Goal: Task Accomplishment & Management: Manage account settings

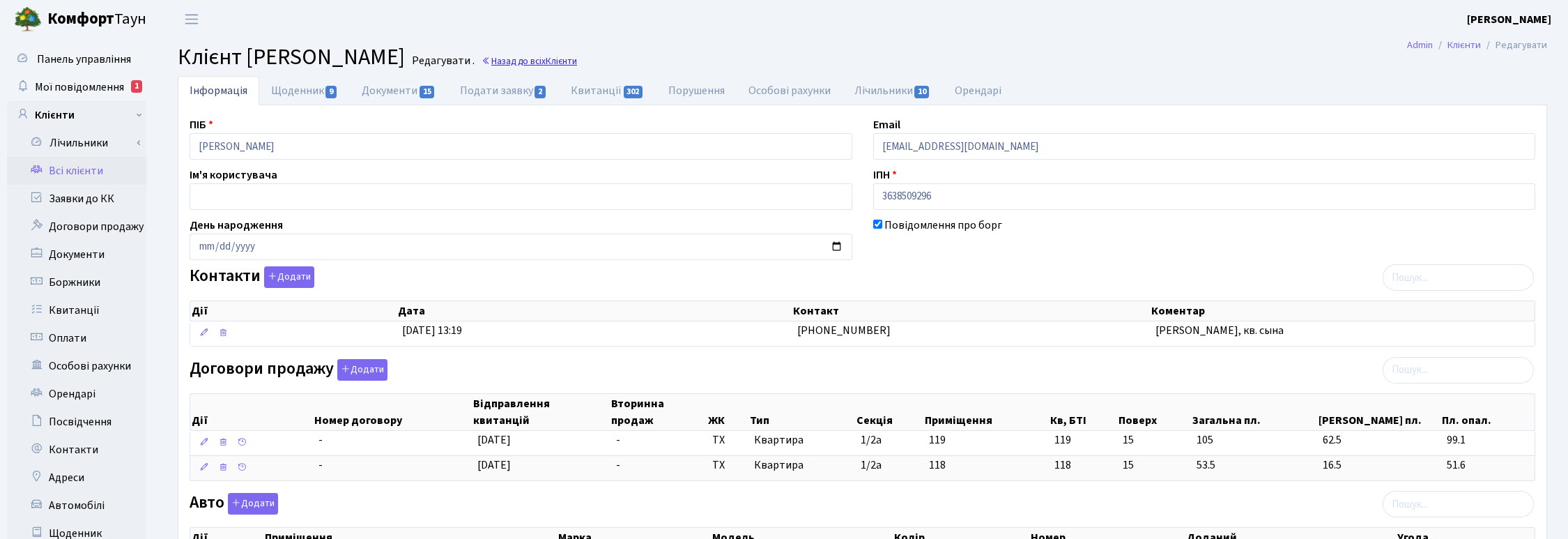
click at [577, 59] on link "Назад до всіх Клієнти" at bounding box center [529, 61] width 96 height 13
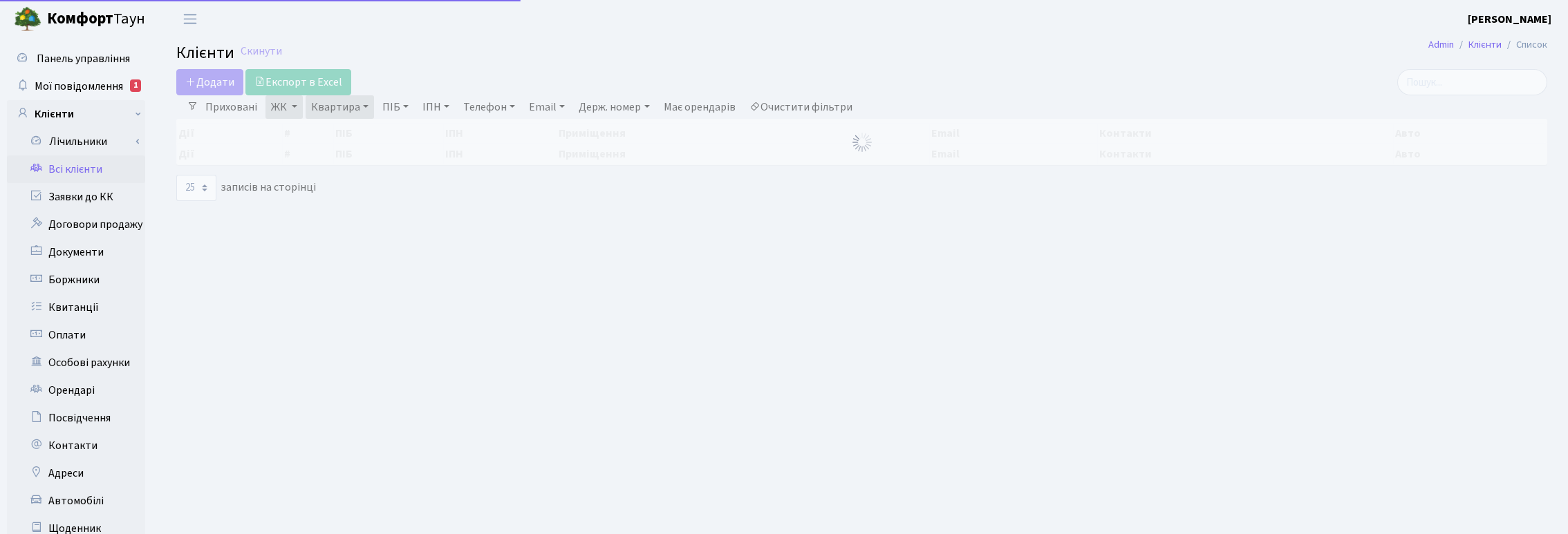
select select "25"
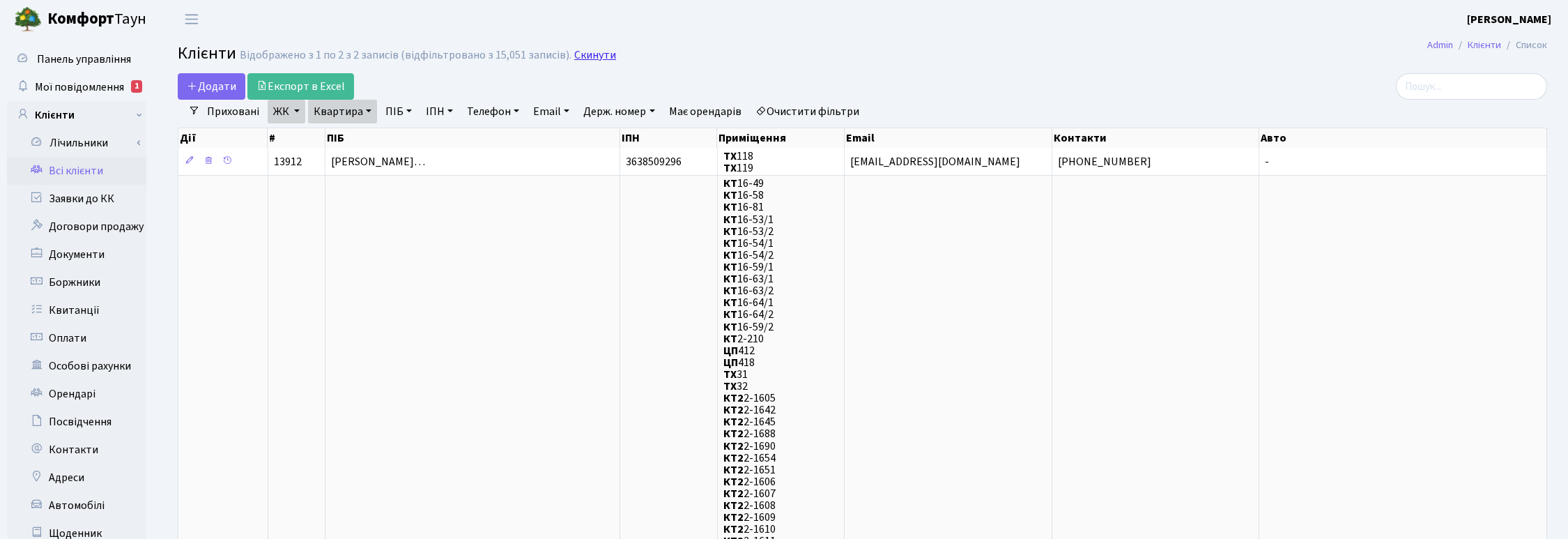
click at [603, 55] on link "Скинути" at bounding box center [596, 55] width 42 height 13
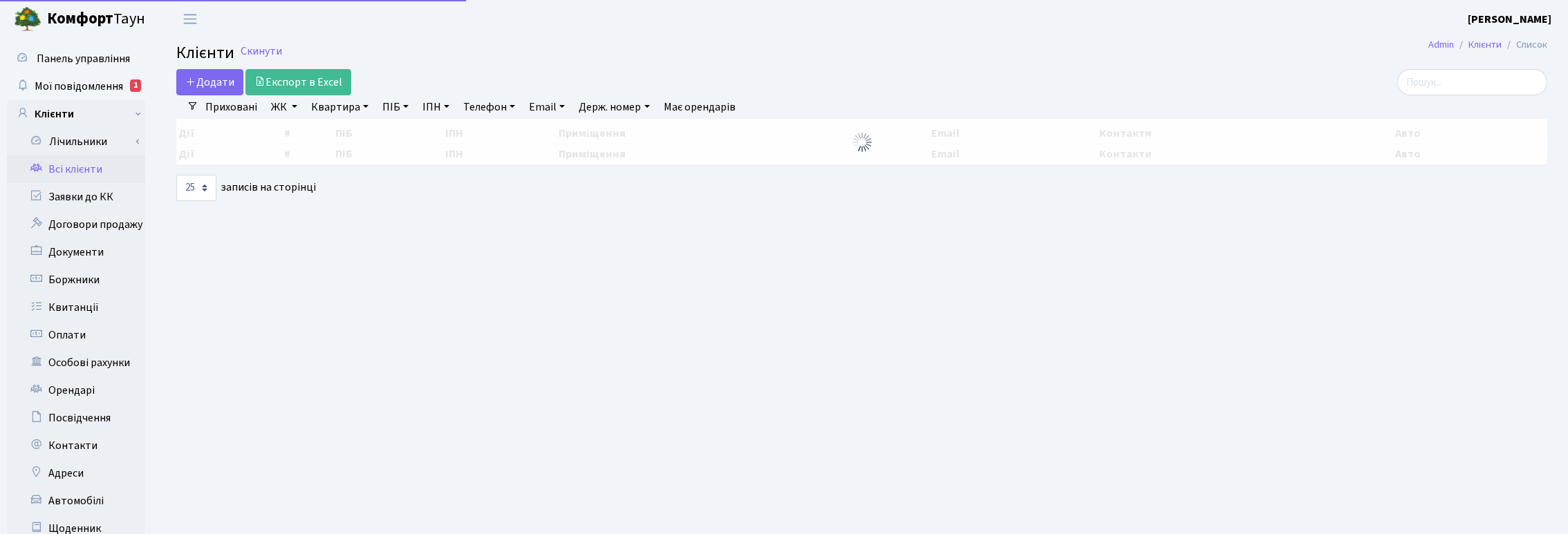
select select "25"
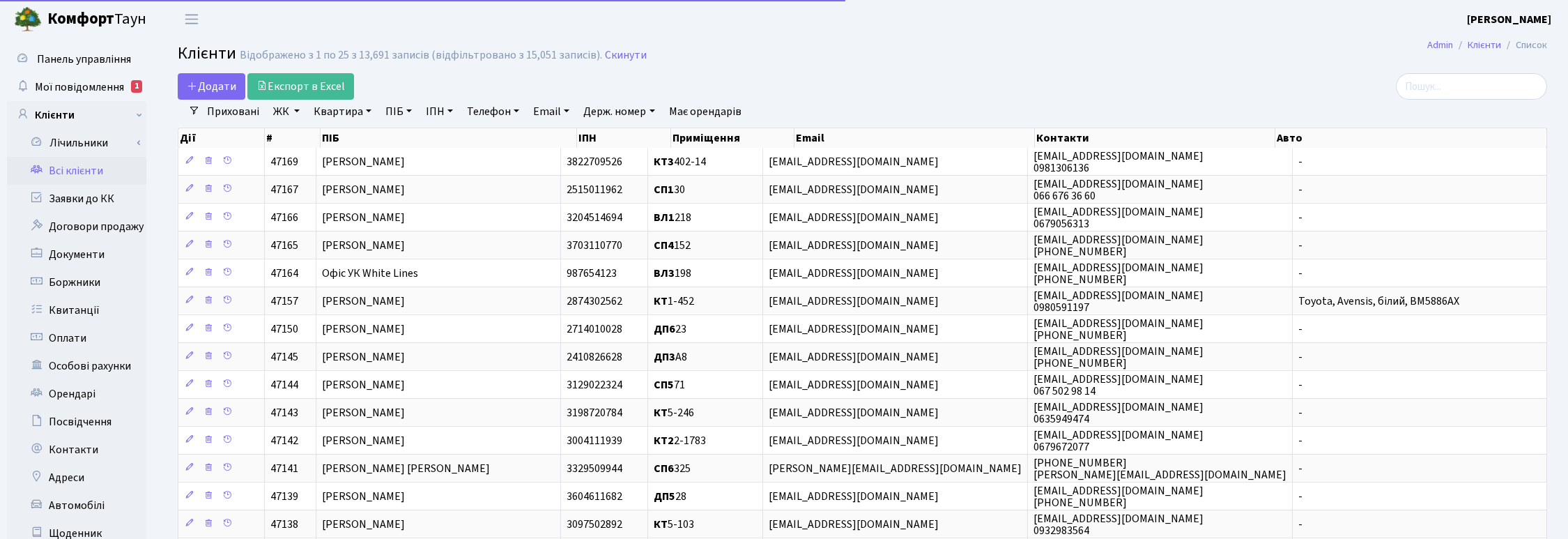
click at [352, 109] on link "Квартира" at bounding box center [342, 111] width 69 height 24
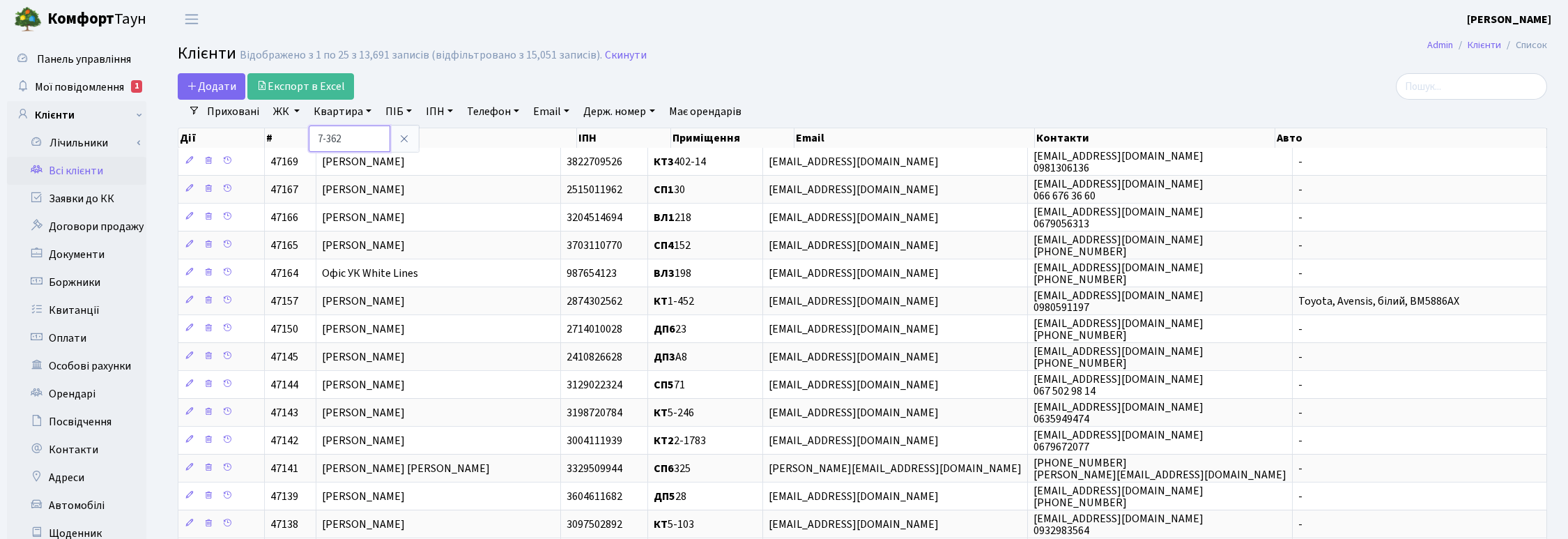
type input "7-362"
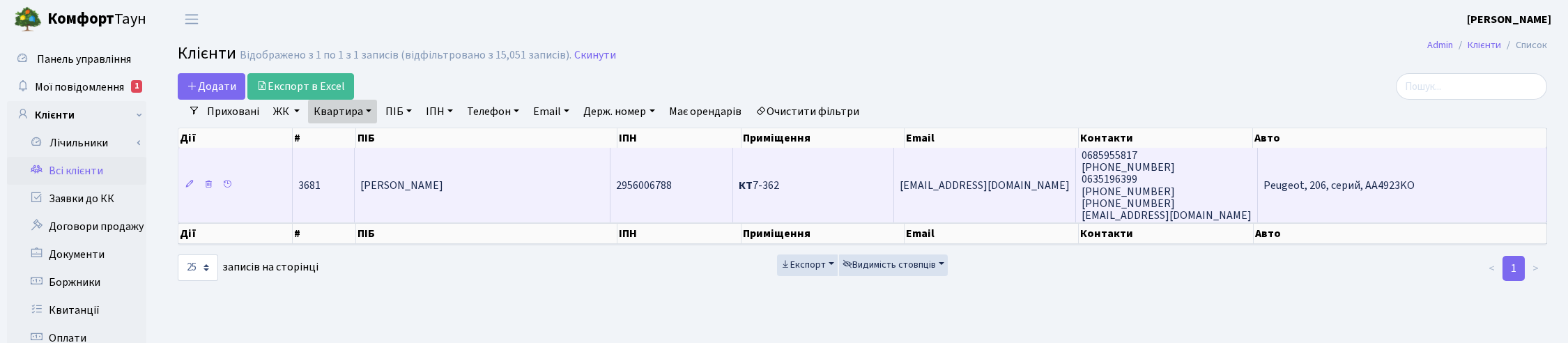
click at [495, 179] on td "[PERSON_NAME]" at bounding box center [482, 185] width 256 height 75
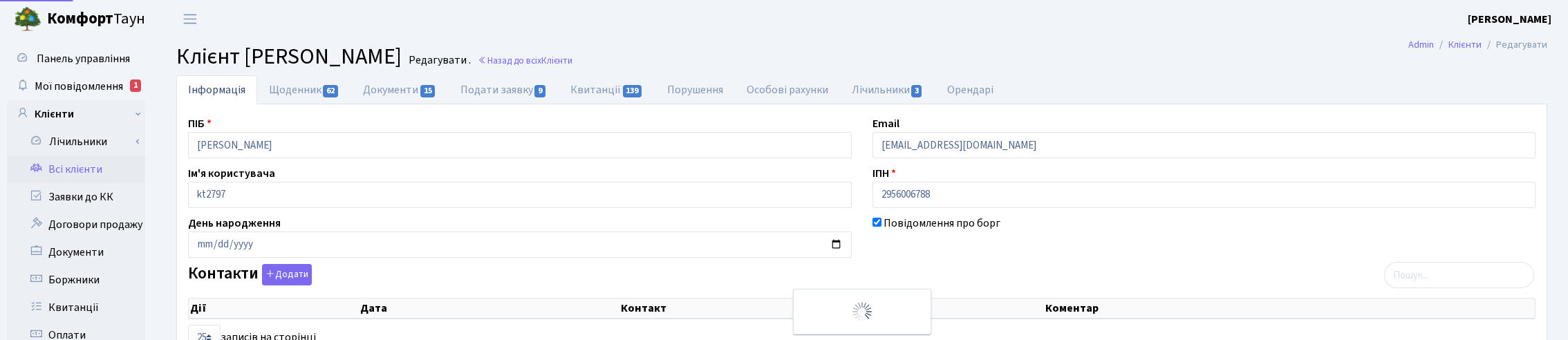
select select "25"
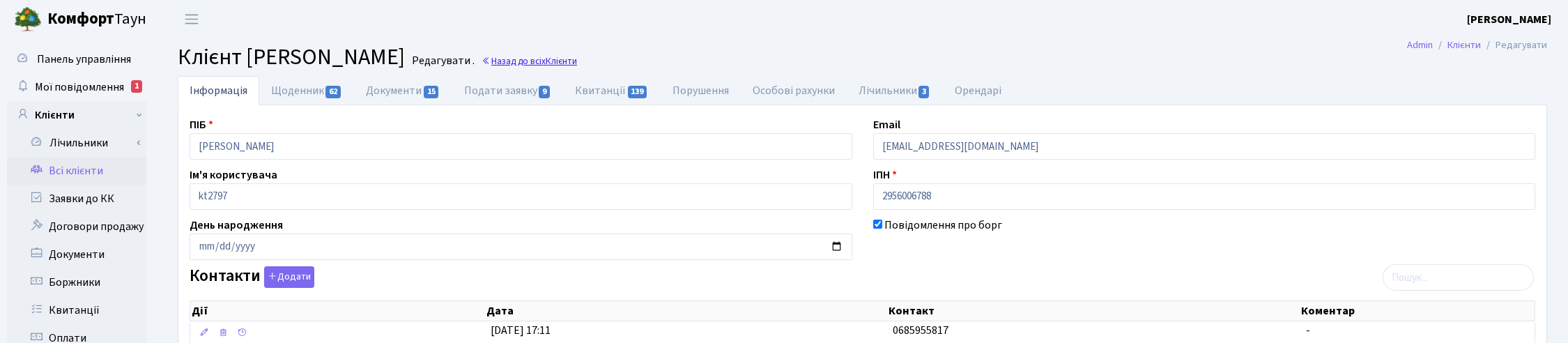
click at [577, 60] on span "Клієнти" at bounding box center [561, 61] width 32 height 13
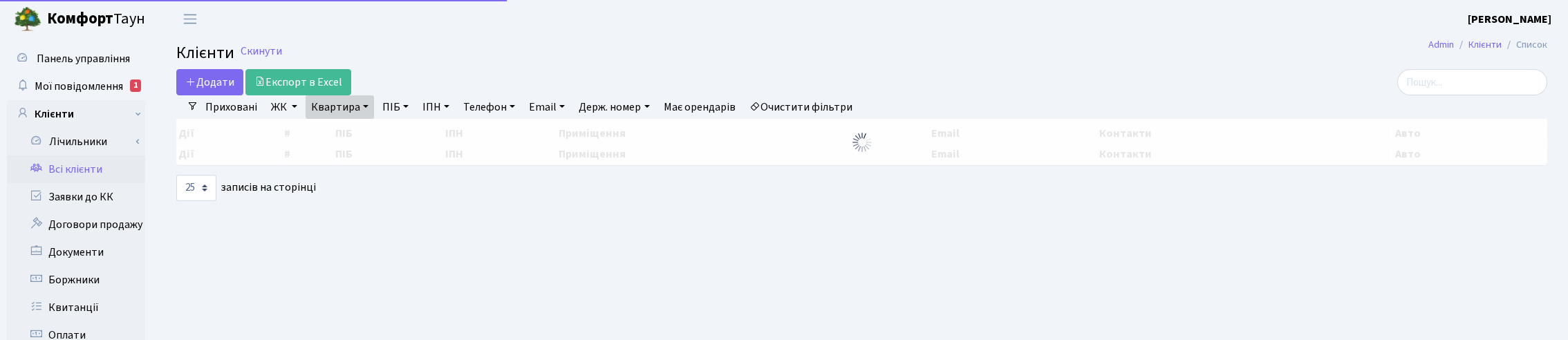
select select "25"
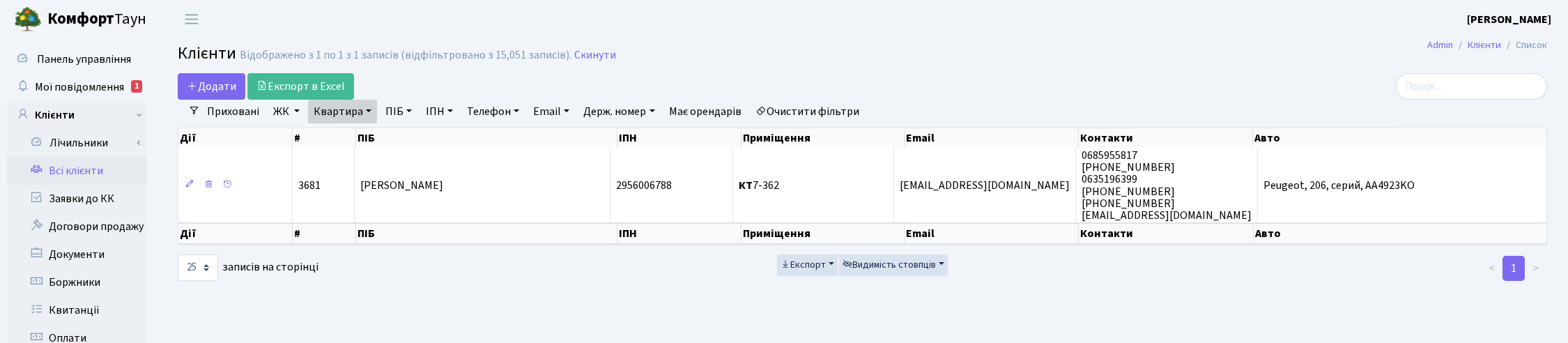
click at [364, 110] on link "Квартира" at bounding box center [342, 111] width 69 height 24
click at [360, 134] on input "7-362" at bounding box center [349, 139] width 82 height 26
type input "7"
type input "9-148"
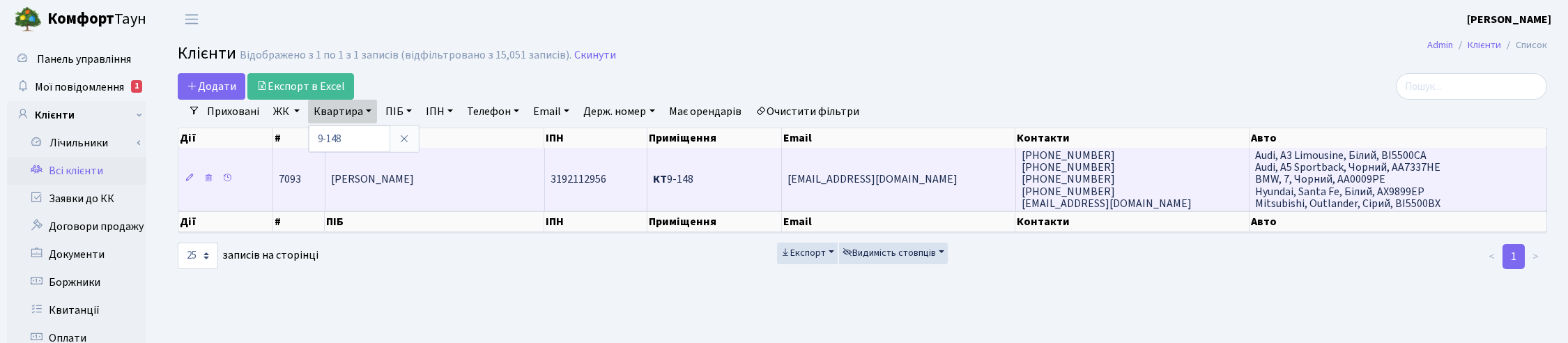
click at [377, 172] on span "[PERSON_NAME]" at bounding box center [372, 179] width 83 height 15
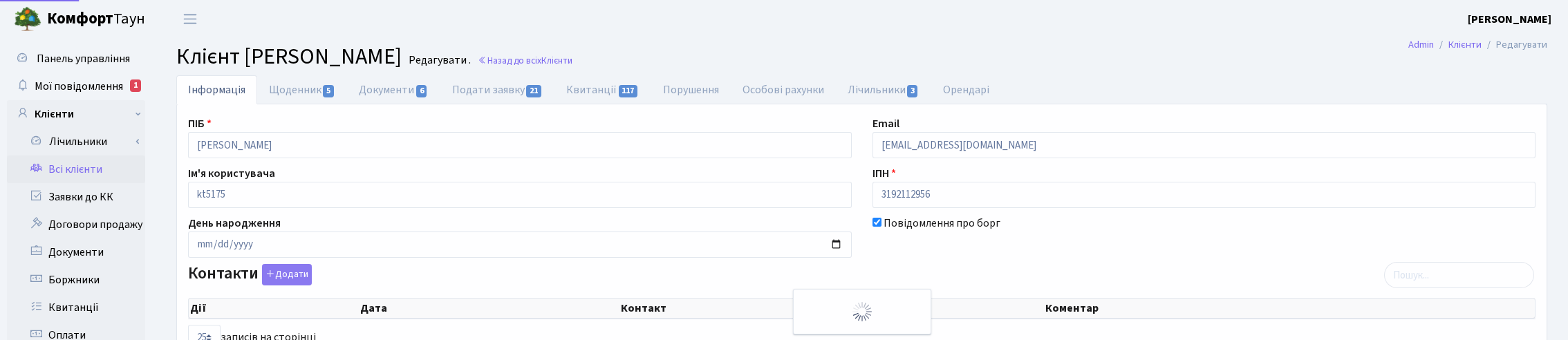
select select "25"
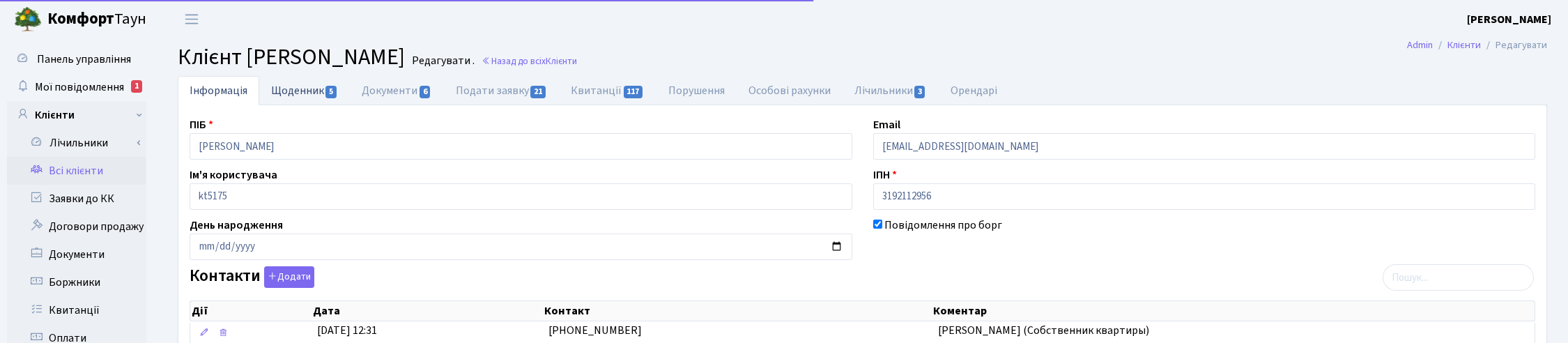
click at [291, 88] on link "Щоденник 5" at bounding box center [304, 90] width 91 height 28
select select "25"
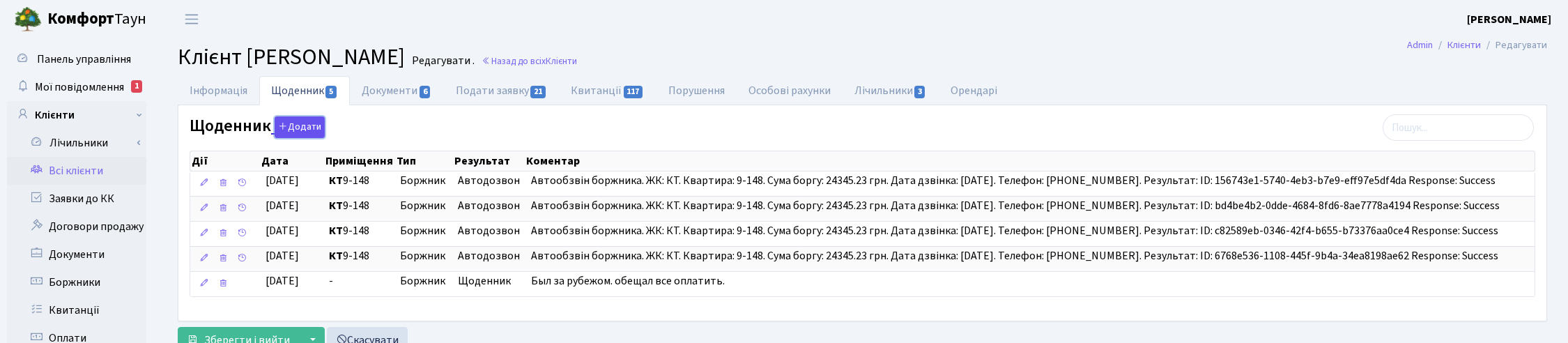
click at [304, 130] on button "Додати" at bounding box center [299, 127] width 50 height 22
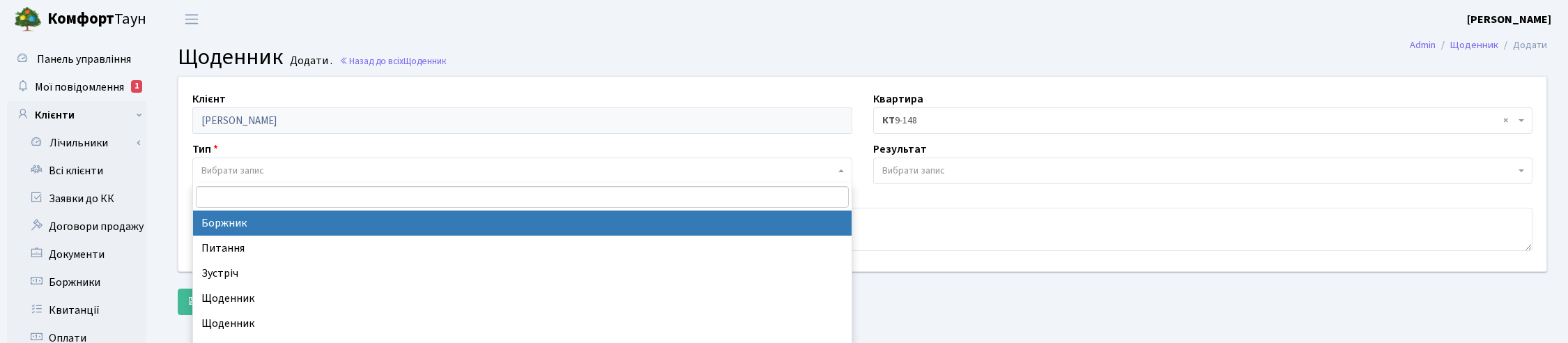
click at [242, 166] on span "Вибрати запис" at bounding box center [232, 171] width 62 height 14
select select "189"
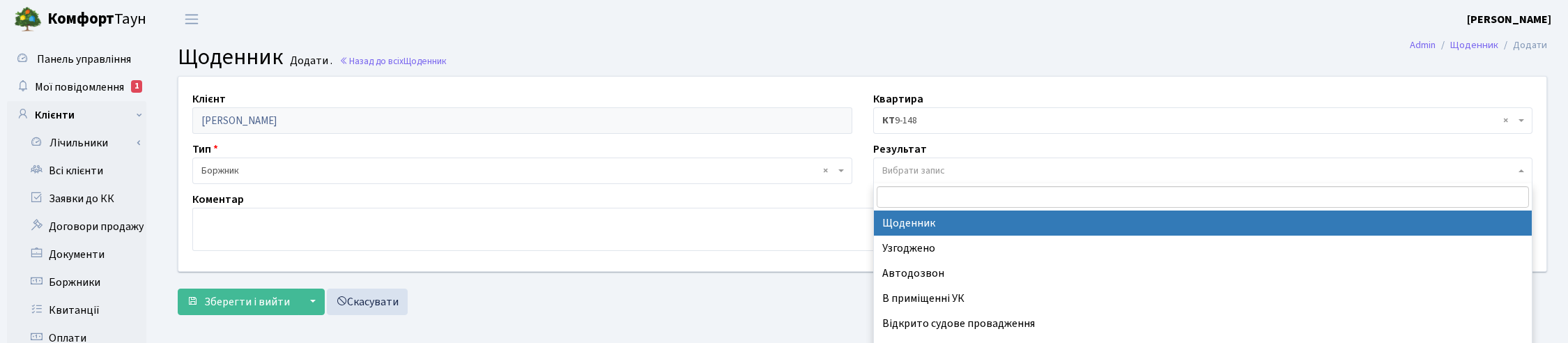
click at [921, 169] on span "Вибрати запис" at bounding box center [913, 171] width 62 height 14
select select "14"
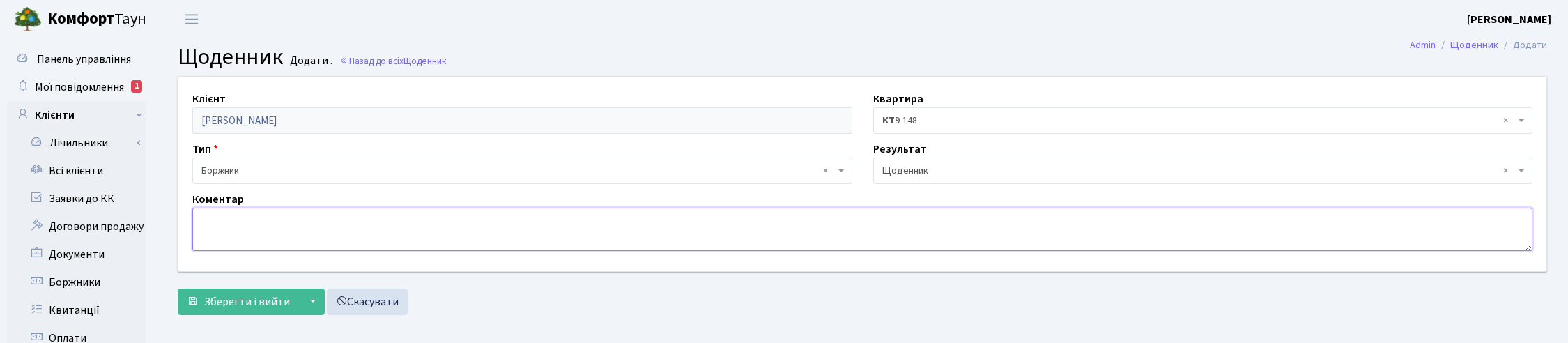
click at [289, 227] on textarea at bounding box center [862, 229] width 1340 height 43
type textarea "Сплатили всю суму боргу"
click at [231, 302] on span "Зберегти і вийти" at bounding box center [246, 301] width 85 height 15
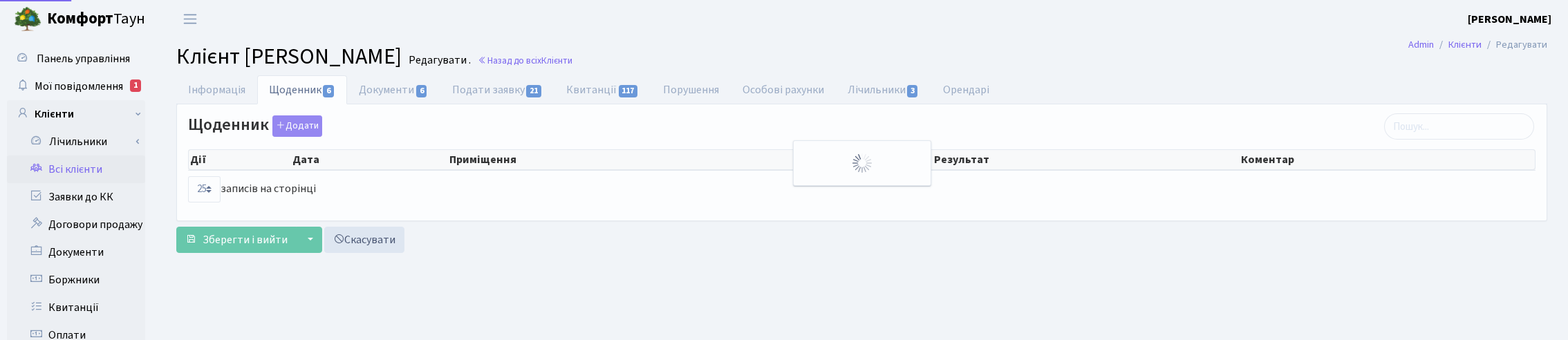
select select "25"
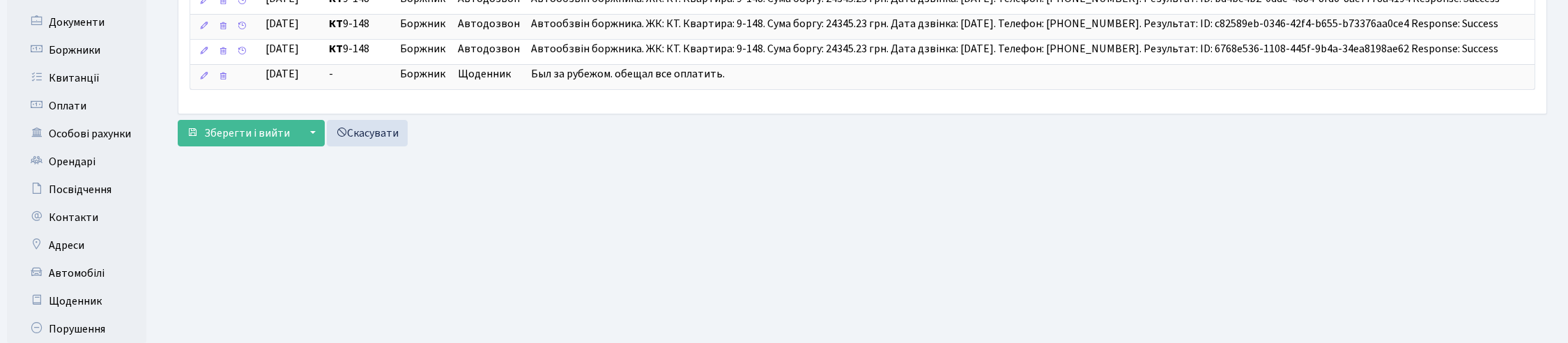
scroll to position [356, 0]
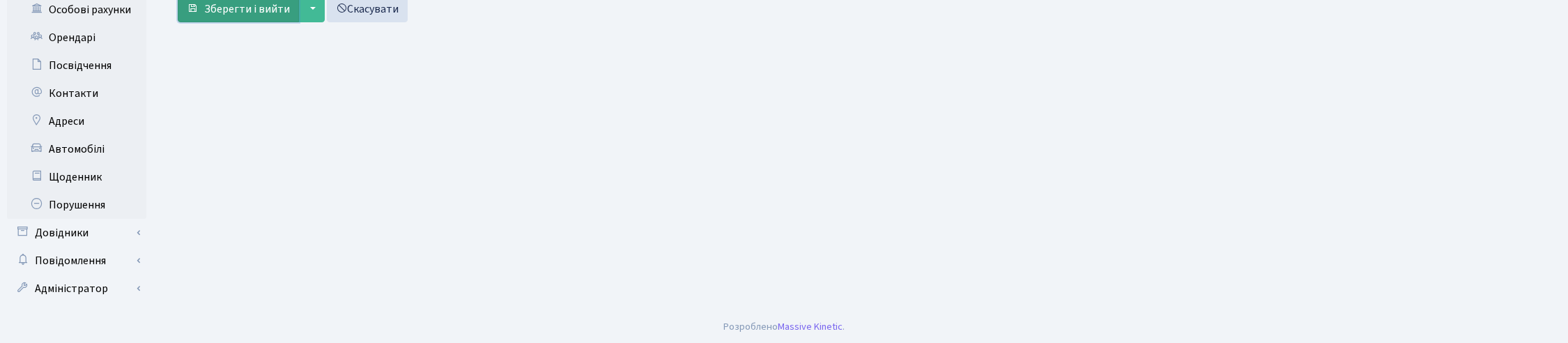
click at [249, 21] on button "Зберегти і вийти" at bounding box center [238, 9] width 121 height 26
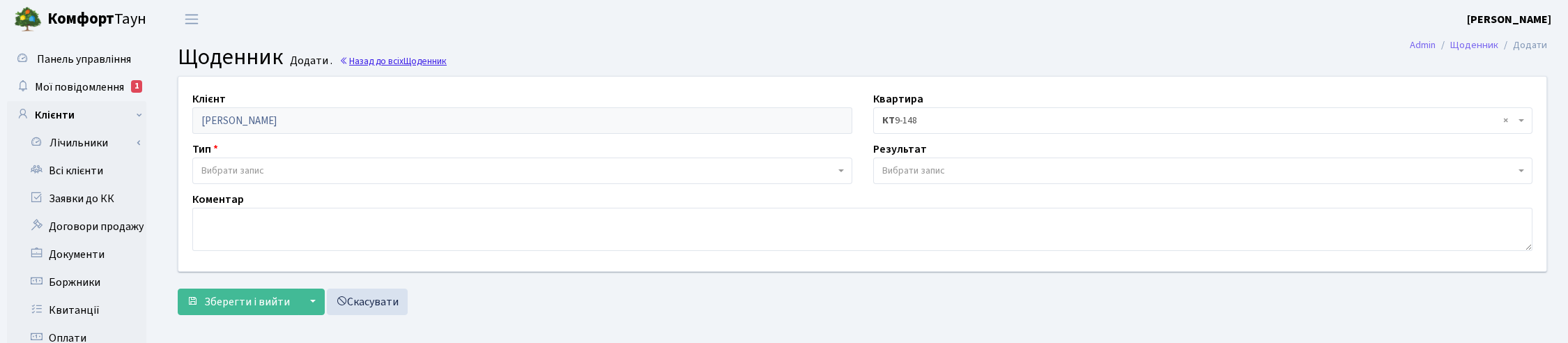
click at [400, 57] on link "Назад до всіх Щоденник" at bounding box center [393, 61] width 107 height 13
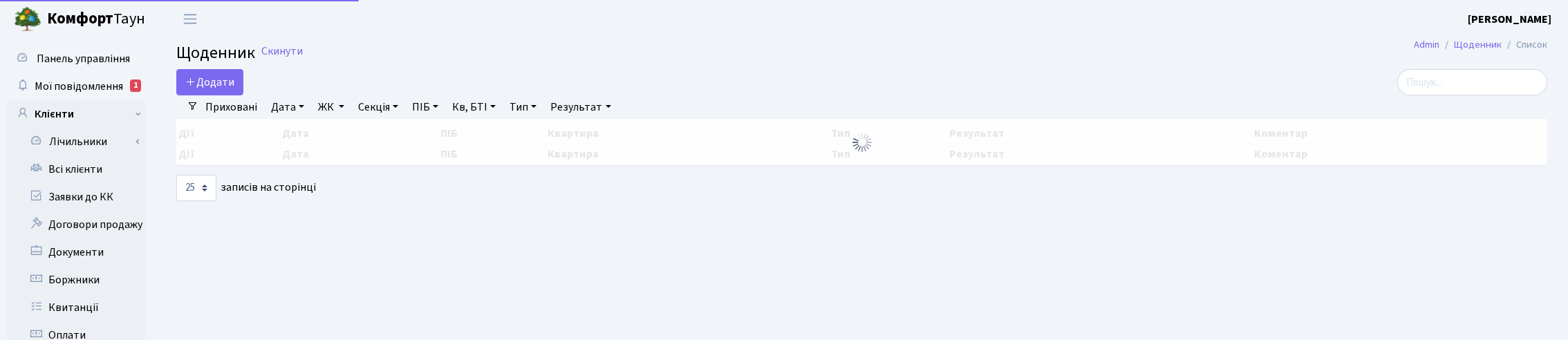
select select "25"
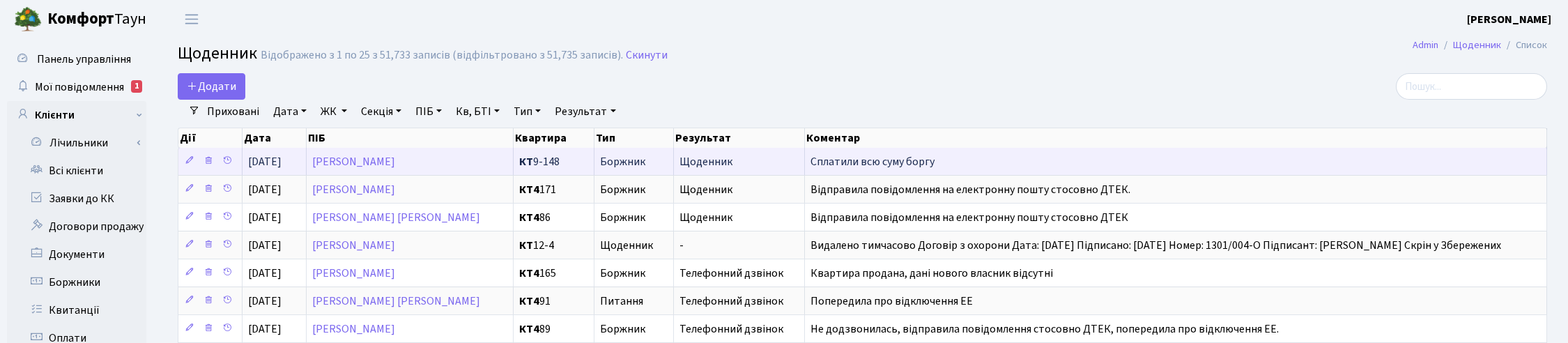
drag, startPoint x: 947, startPoint y: 163, endPoint x: 806, endPoint y: 164, distance: 141.0
click at [806, 164] on td "Сплатили всю суму боргу" at bounding box center [1176, 161] width 743 height 27
copy span "Сплатили всю суму боргу"
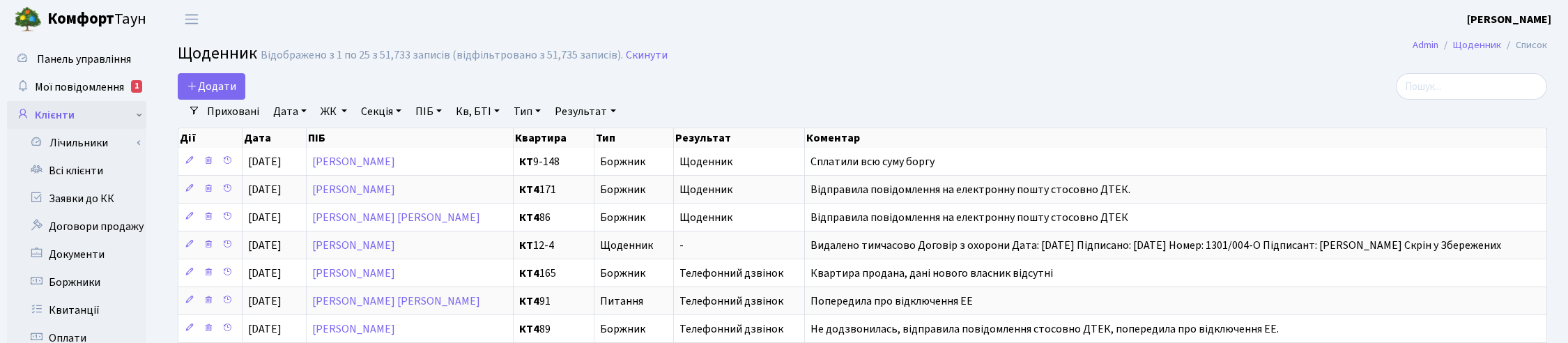
click at [69, 113] on link "Клієнти" at bounding box center [77, 115] width 139 height 28
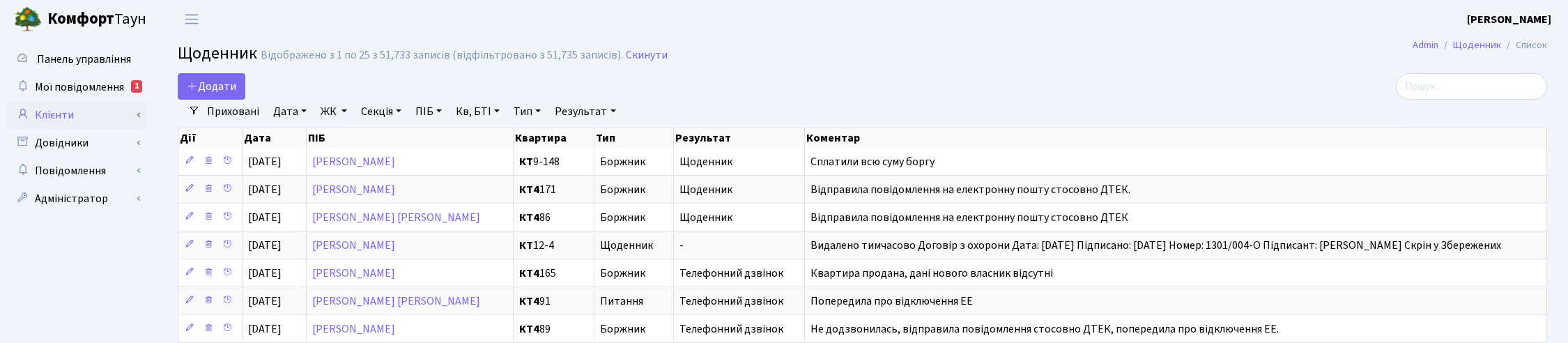
click at [46, 115] on link "Клієнти" at bounding box center [77, 115] width 139 height 28
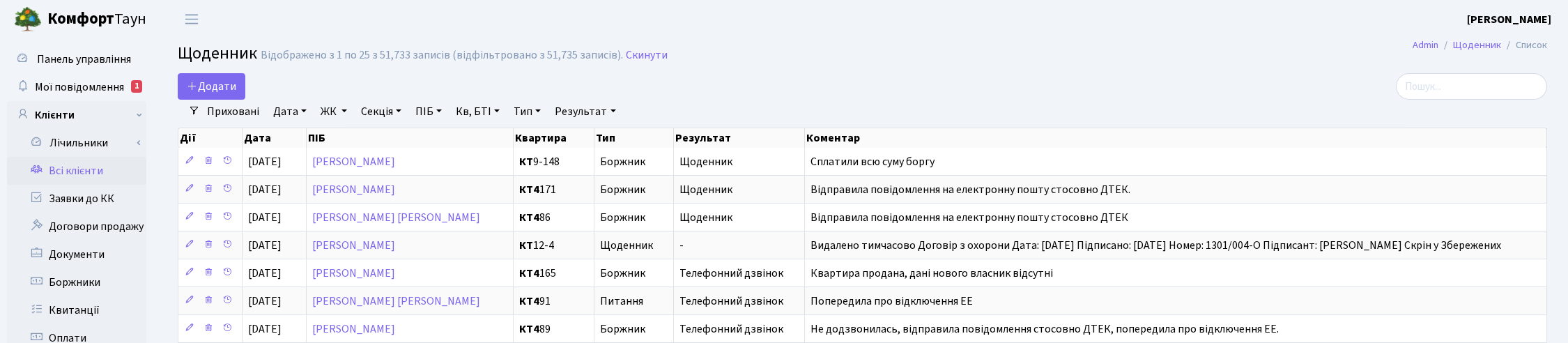
click at [65, 172] on link "Всі клієнти" at bounding box center [77, 171] width 139 height 28
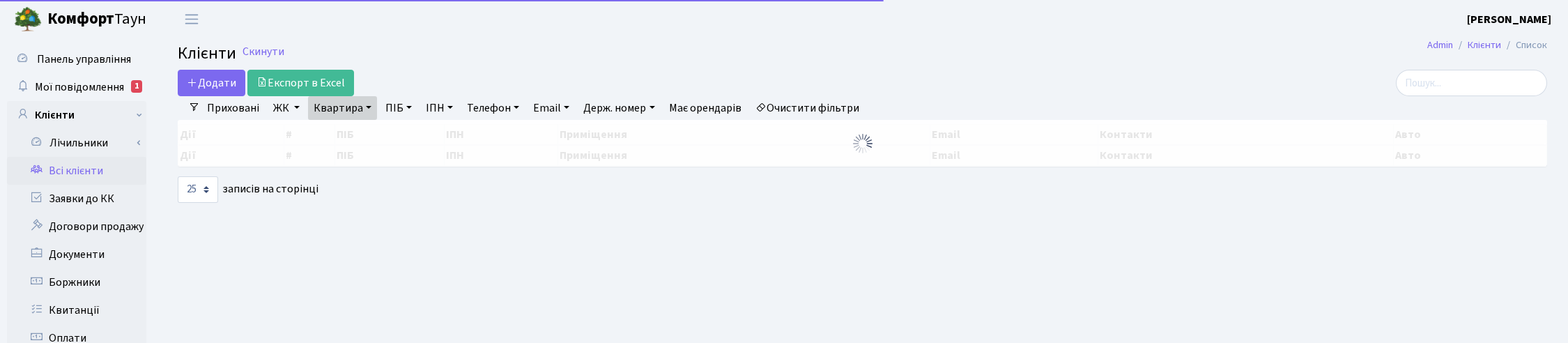
select select "25"
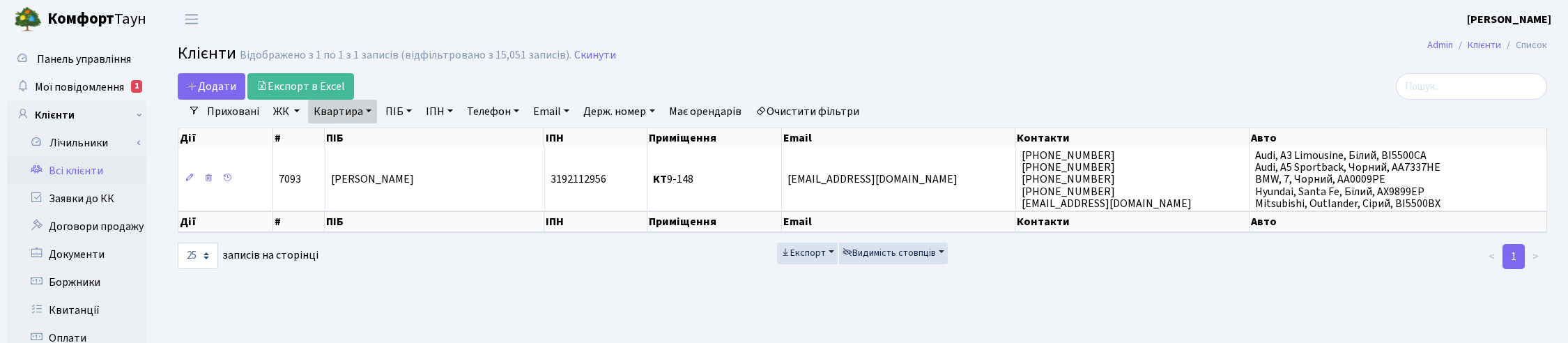
click at [366, 116] on link "Квартира" at bounding box center [342, 111] width 69 height 24
click at [359, 129] on input "9-148" at bounding box center [349, 139] width 82 height 26
type input "9"
type input "14-213"
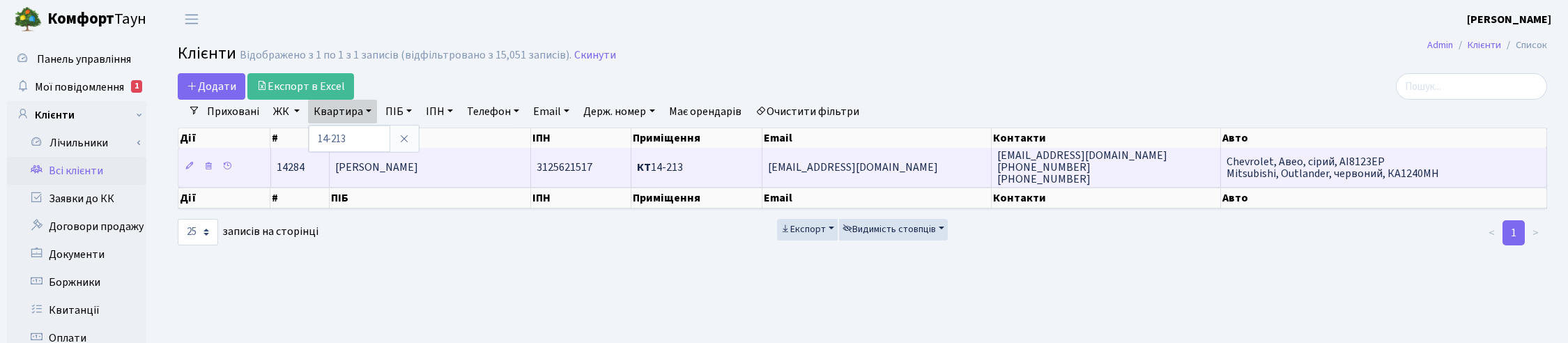
click at [357, 174] on span "Герасімов Євген Ігорович" at bounding box center [377, 166] width 83 height 15
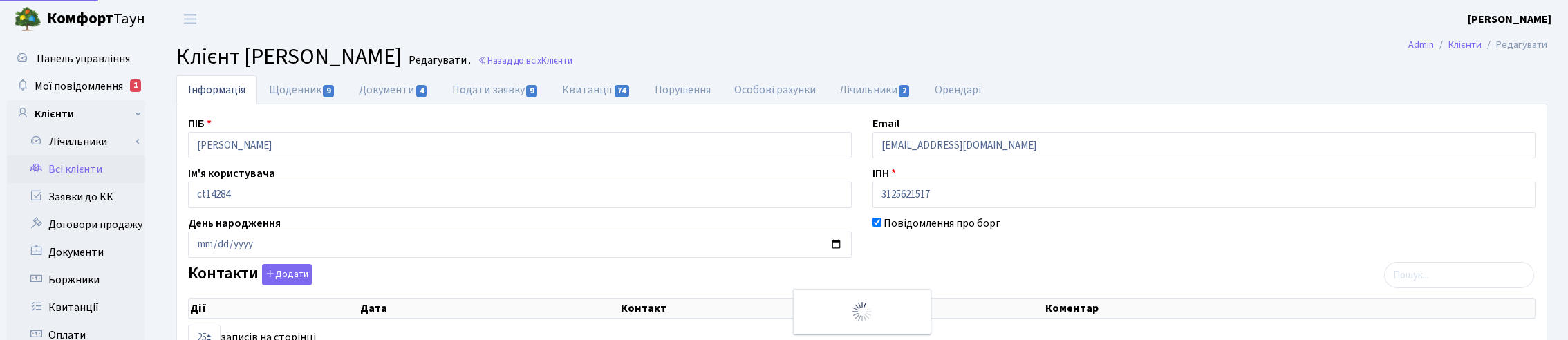
select select "25"
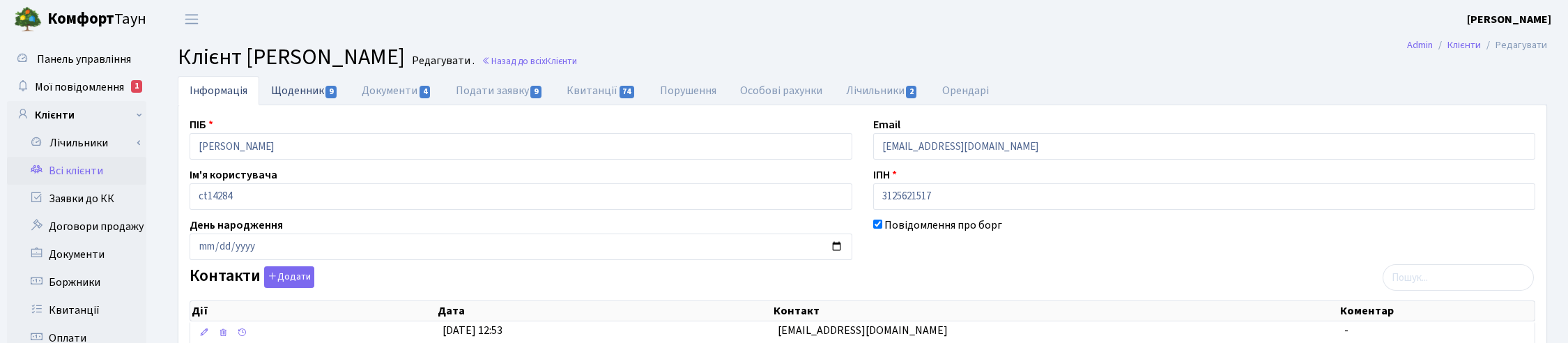
click at [309, 89] on link "Щоденник 9" at bounding box center [304, 90] width 91 height 28
select select "25"
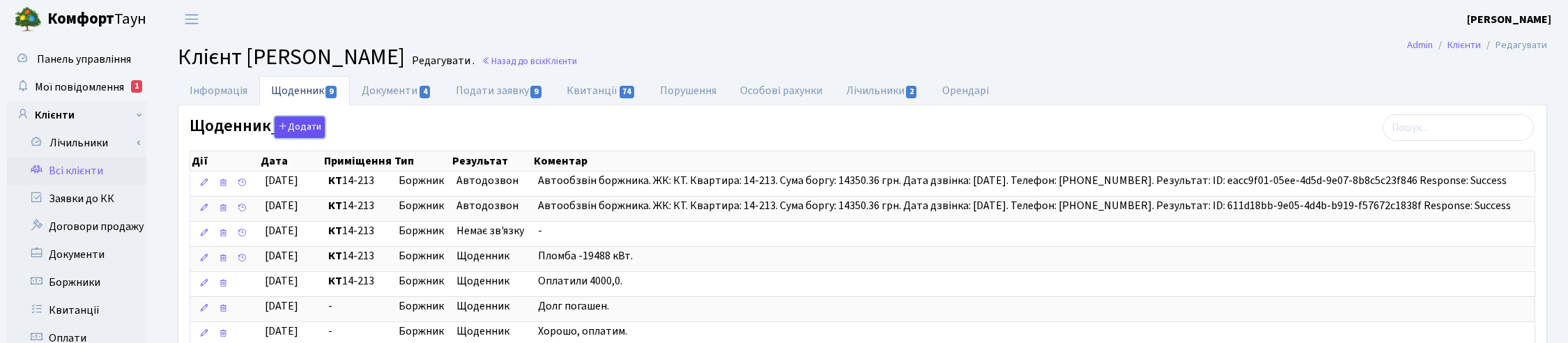
click at [304, 120] on button "Додати" at bounding box center [299, 127] width 50 height 22
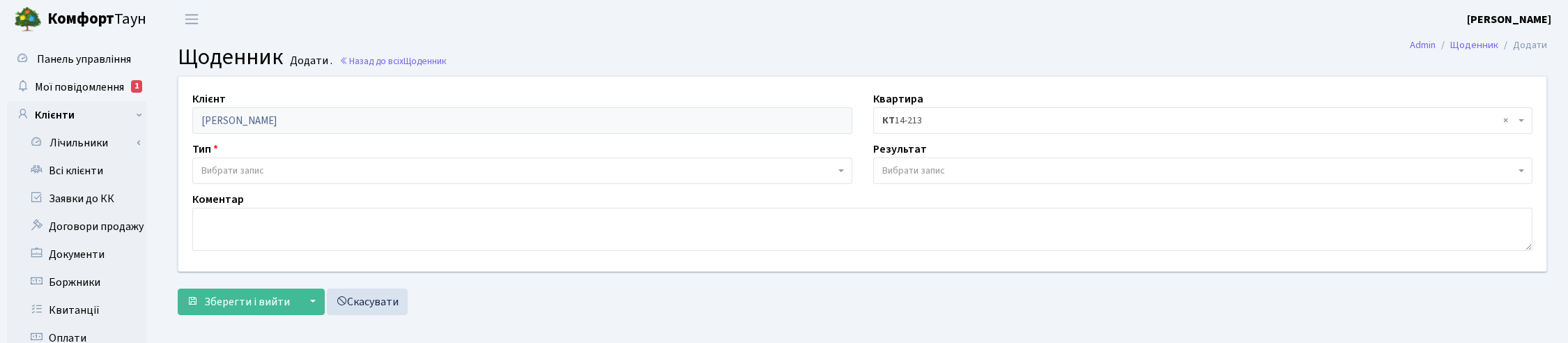
click at [219, 166] on span "Вибрати запис" at bounding box center [232, 171] width 62 height 14
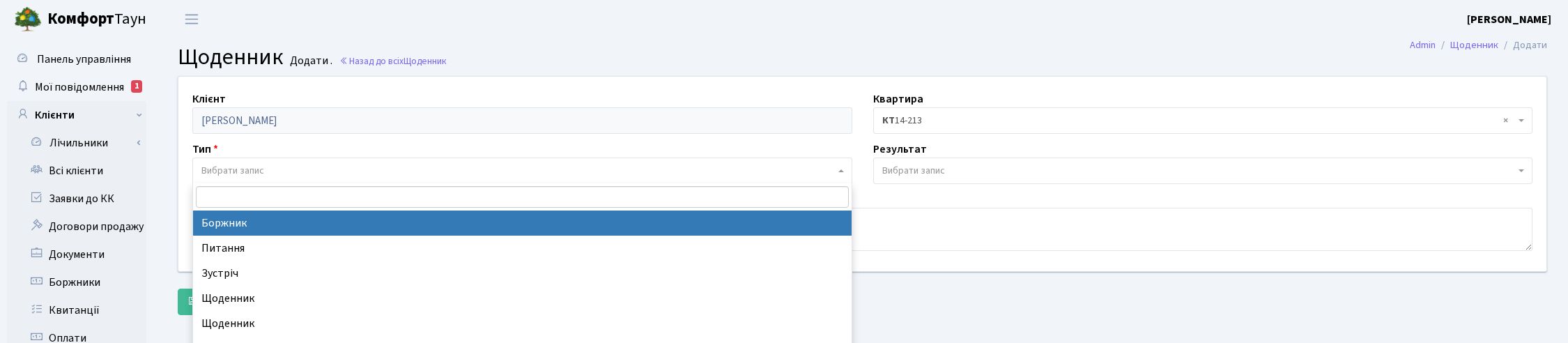
select select "189"
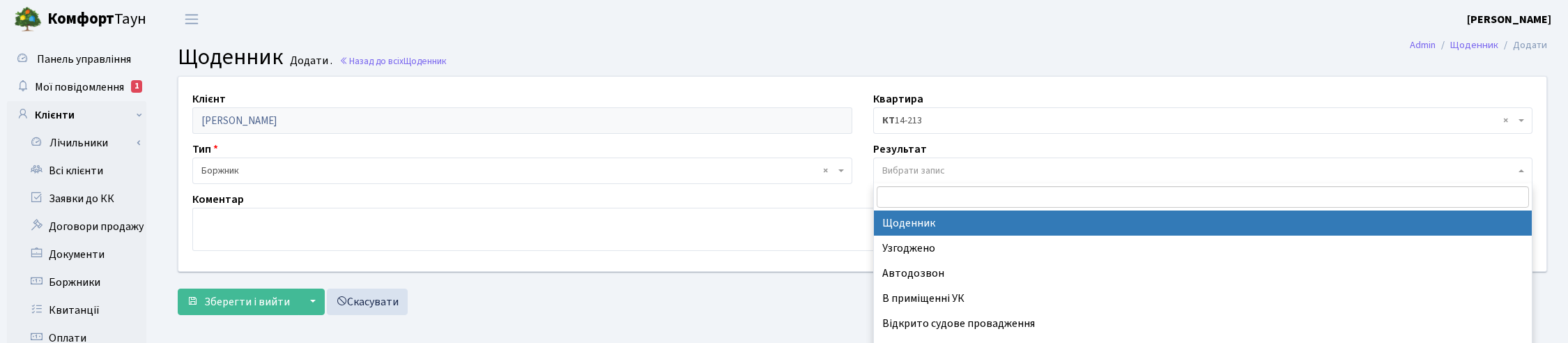
click at [906, 168] on span "Вибрати запис" at bounding box center [913, 171] width 62 height 14
select select "14"
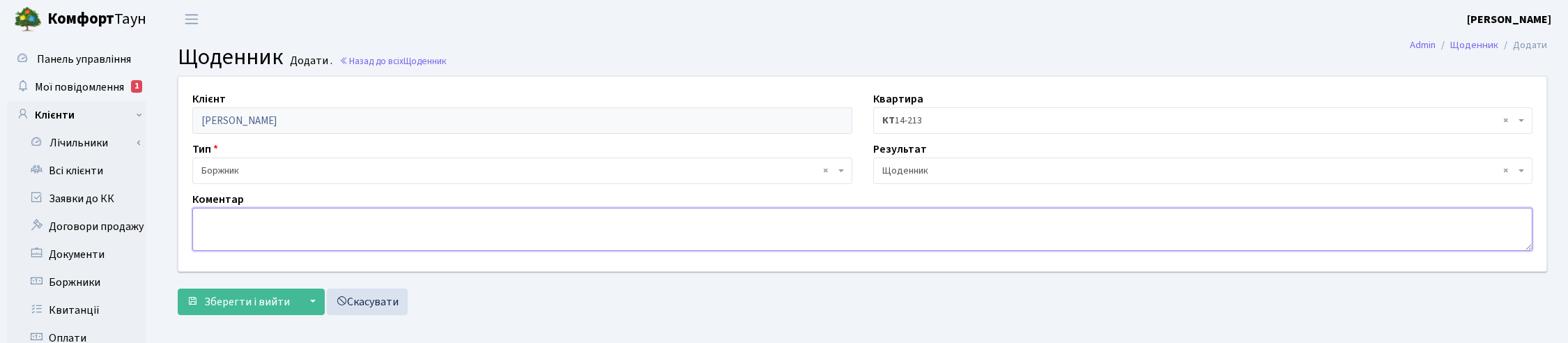
click at [287, 218] on textarea at bounding box center [862, 229] width 1340 height 43
paste textarea "Сплатили всю суму боргу"
type textarea "Сплатили всю суму боргу."
click at [255, 298] on span "Зберегти і вийти" at bounding box center [246, 301] width 85 height 15
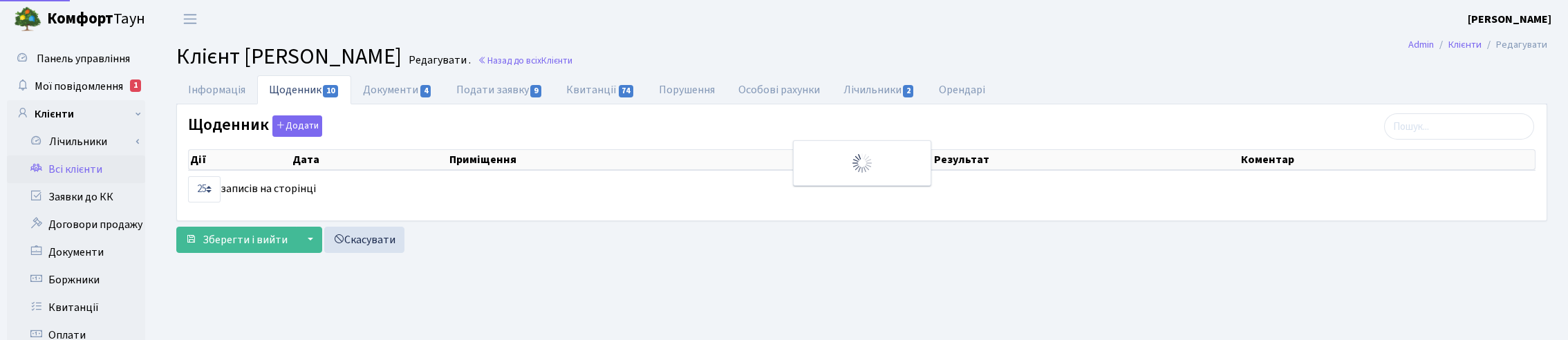
select select "25"
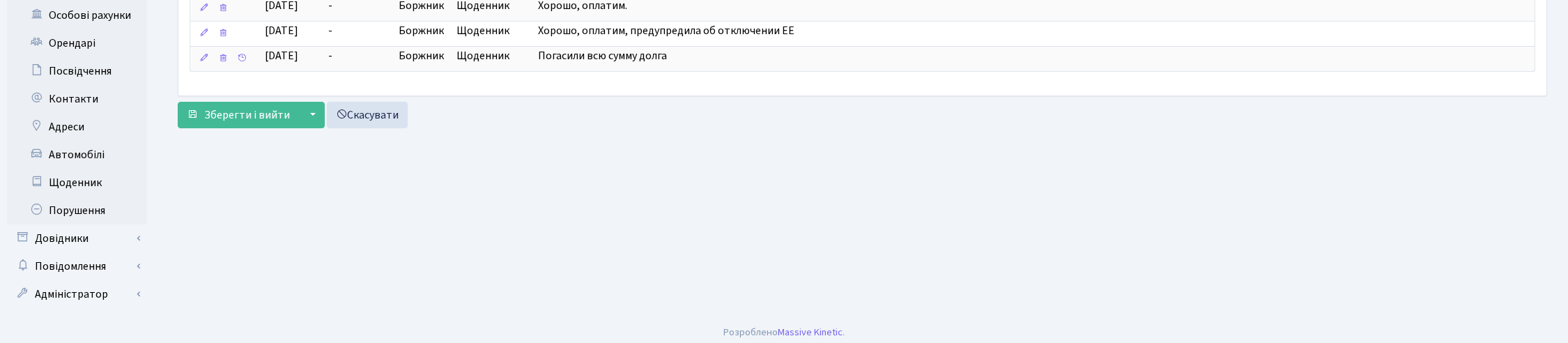
scroll to position [356, 0]
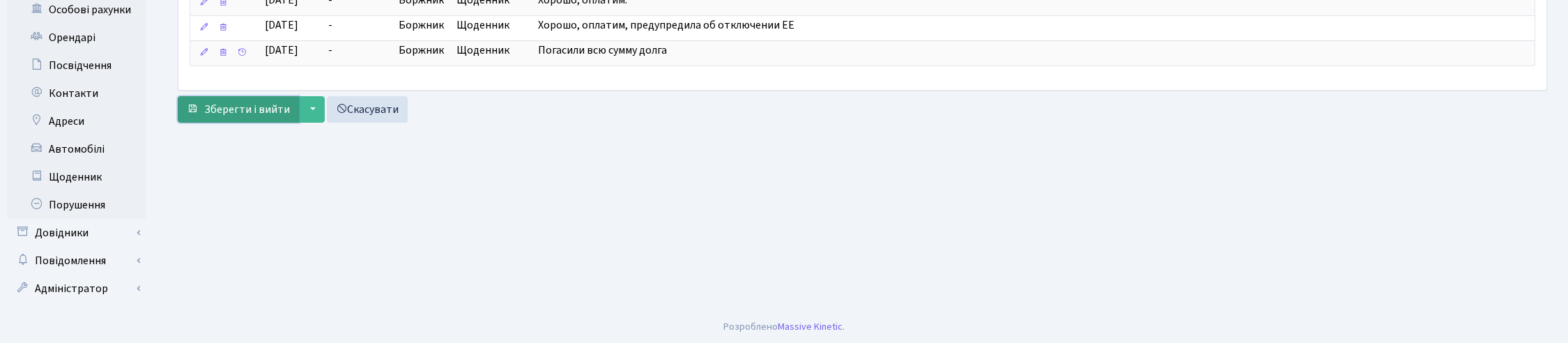
click at [225, 117] on span "Зберегти і вийти" at bounding box center [246, 109] width 85 height 15
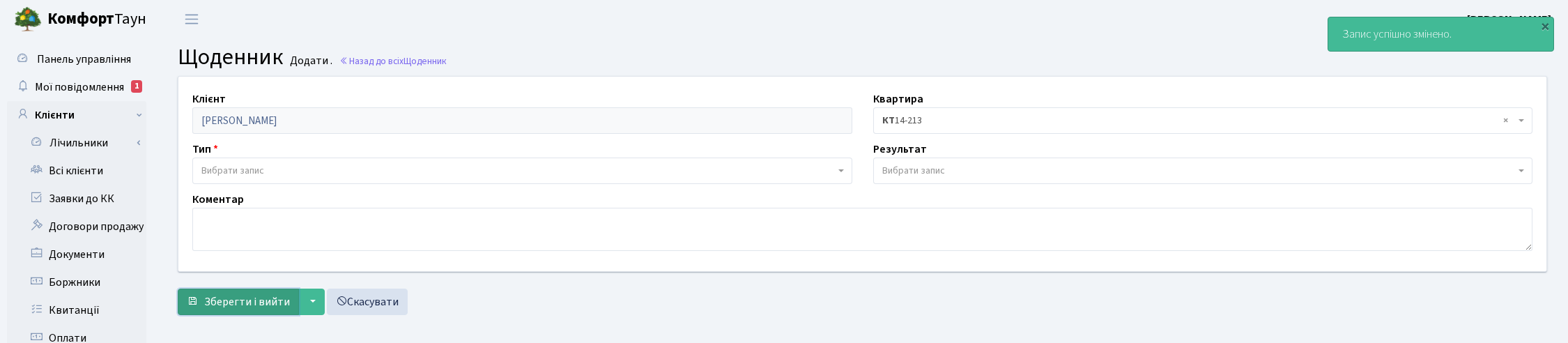
click at [210, 308] on span "Зберегти і вийти" at bounding box center [246, 301] width 85 height 15
